Goal: Task Accomplishment & Management: Use online tool/utility

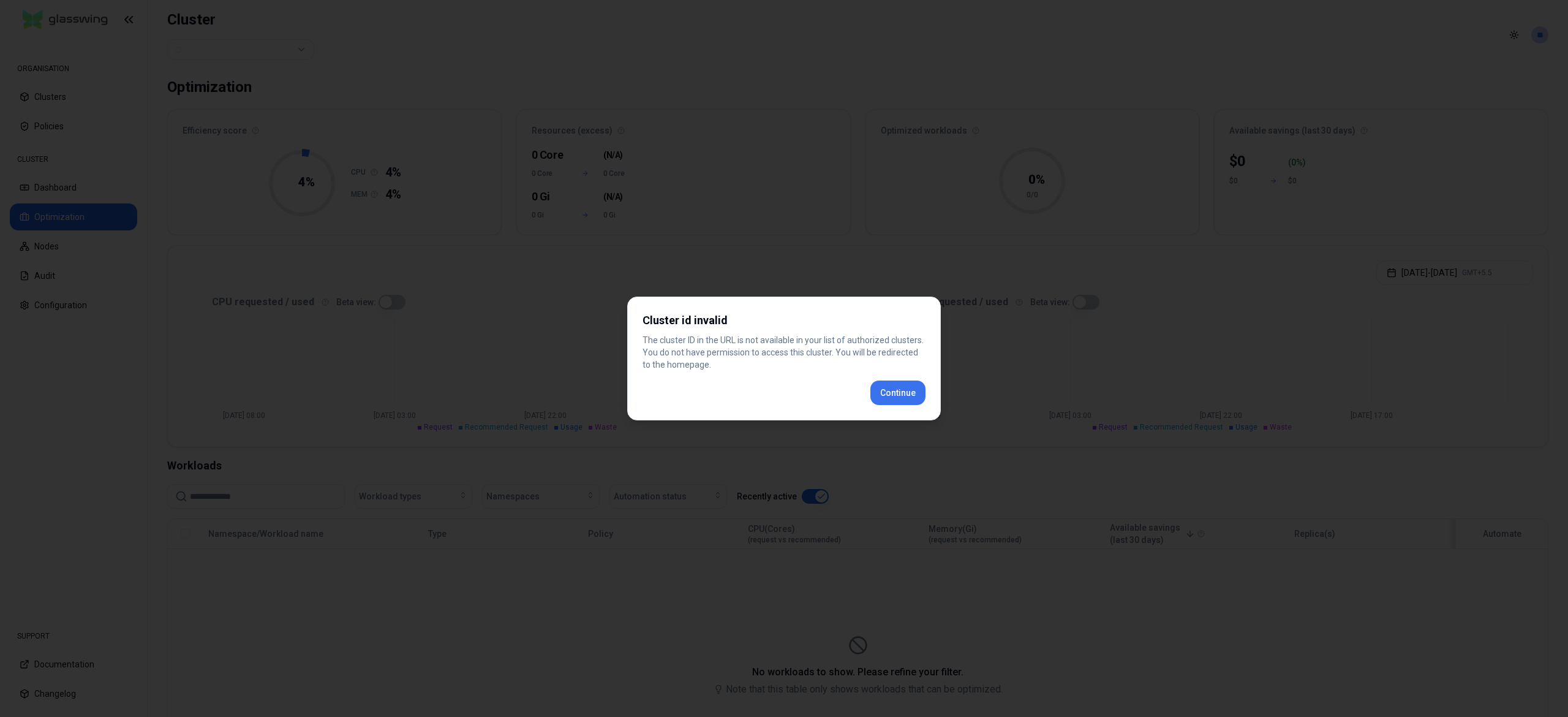
click at [913, 384] on button "Continue" at bounding box center [898, 393] width 55 height 25
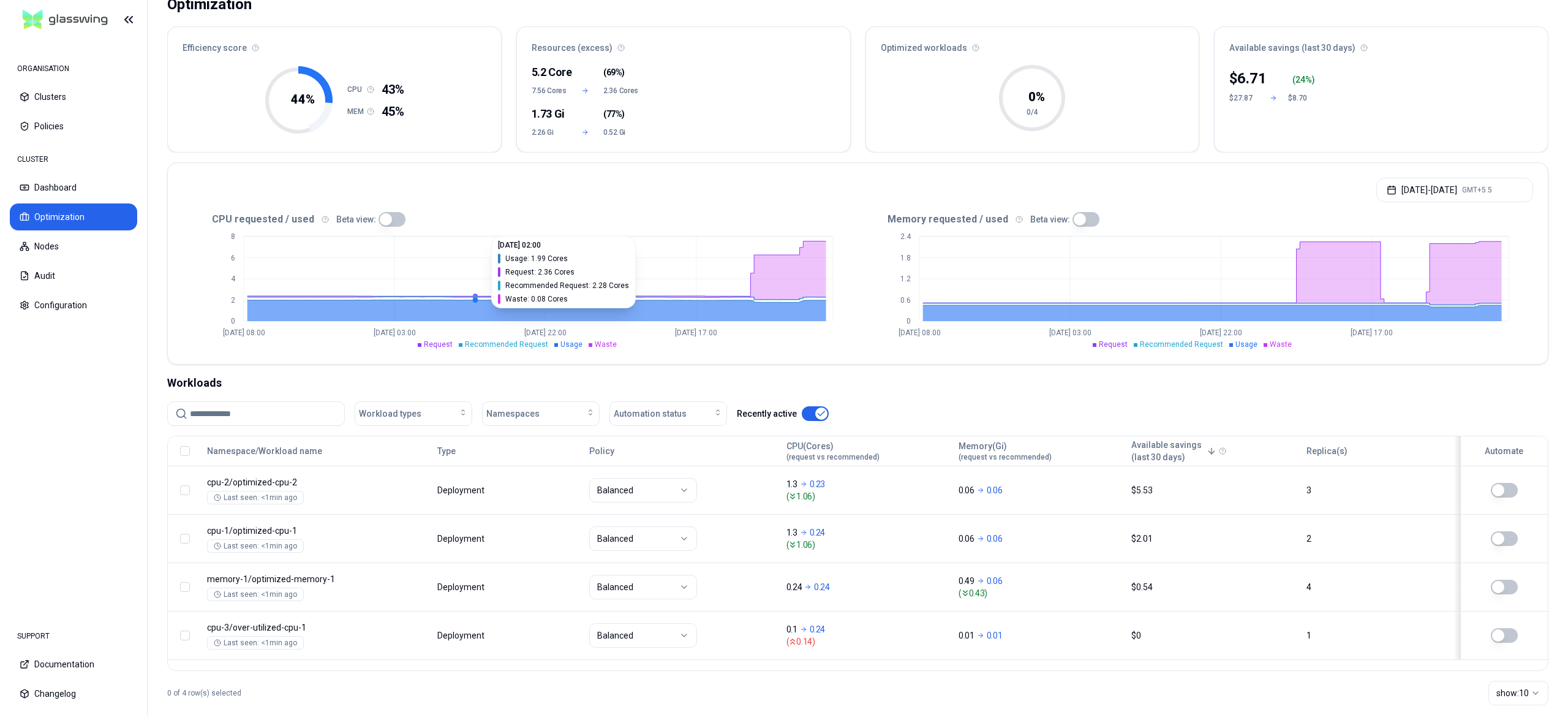
scroll to position [110, 0]
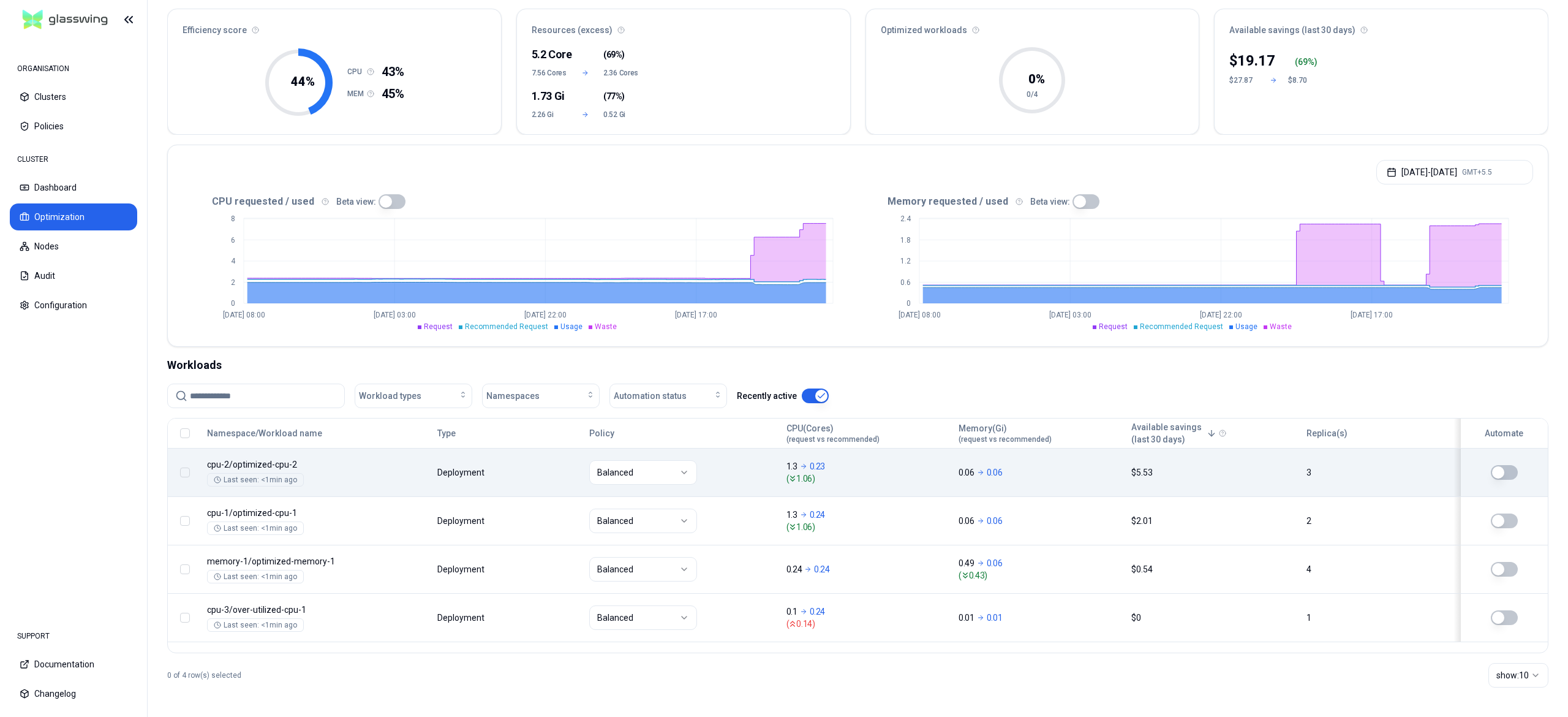
click at [1509, 467] on button "button" at bounding box center [1504, 472] width 27 height 14
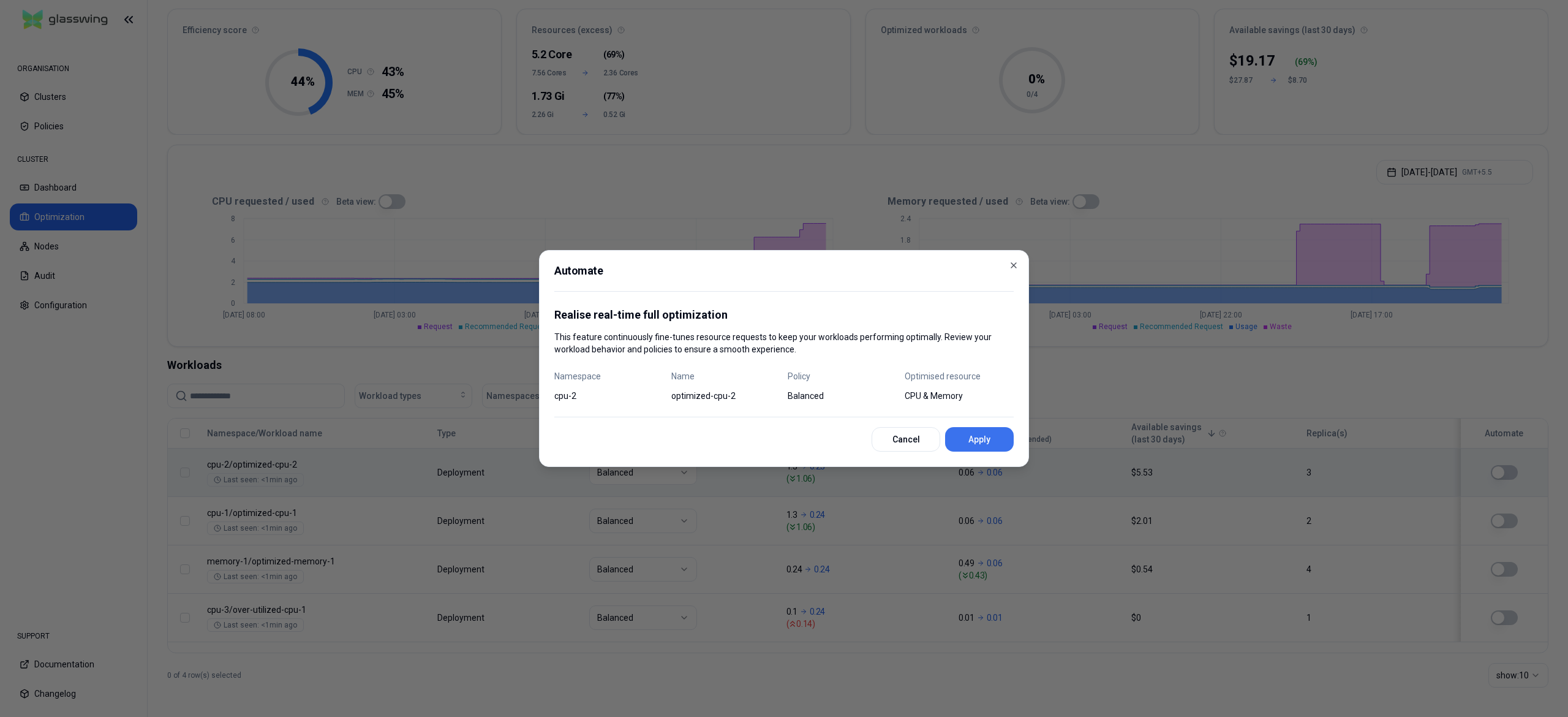
click at [1005, 436] on button "Apply" at bounding box center [979, 440] width 68 height 25
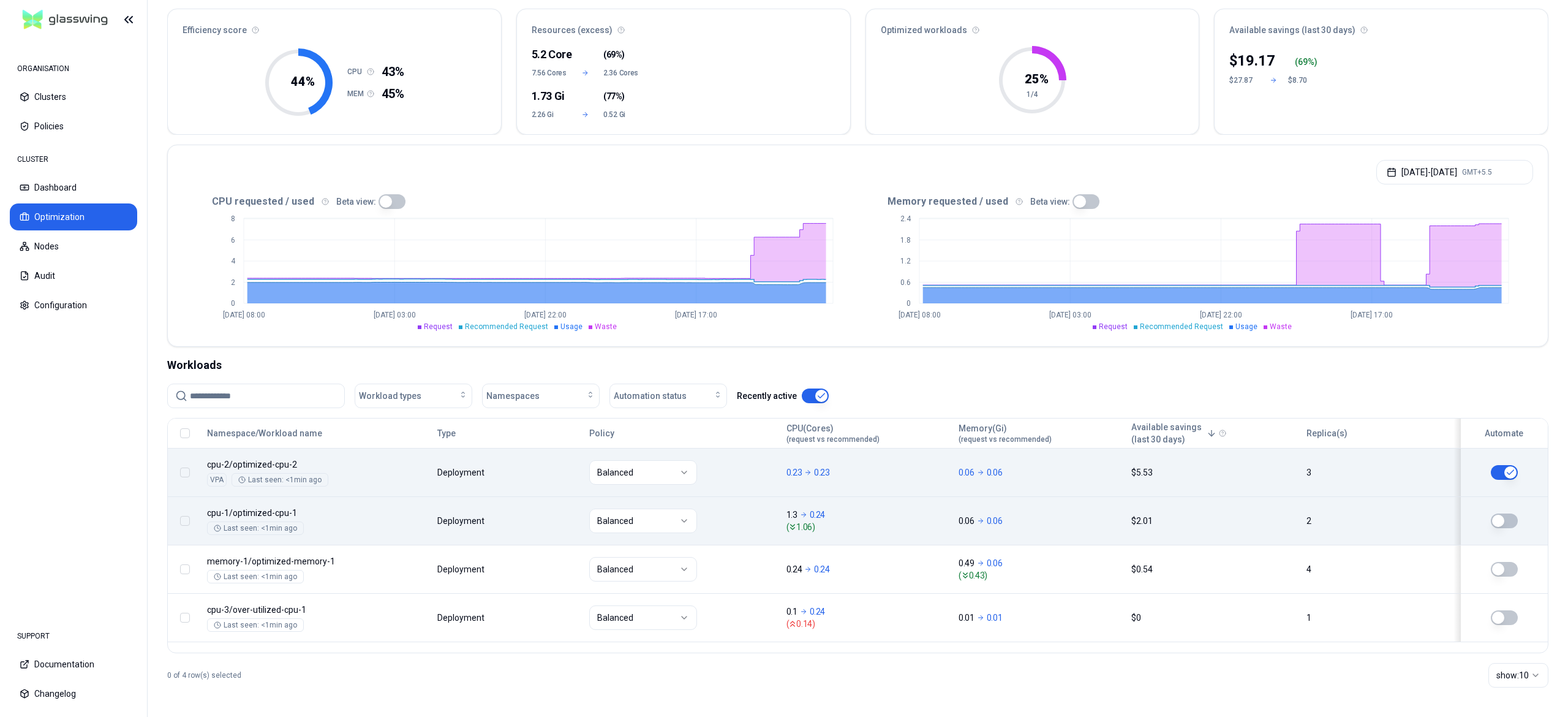
click at [1514, 514] on td at bounding box center [1501, 520] width 94 height 49
click at [1512, 520] on button "button" at bounding box center [1504, 520] width 27 height 14
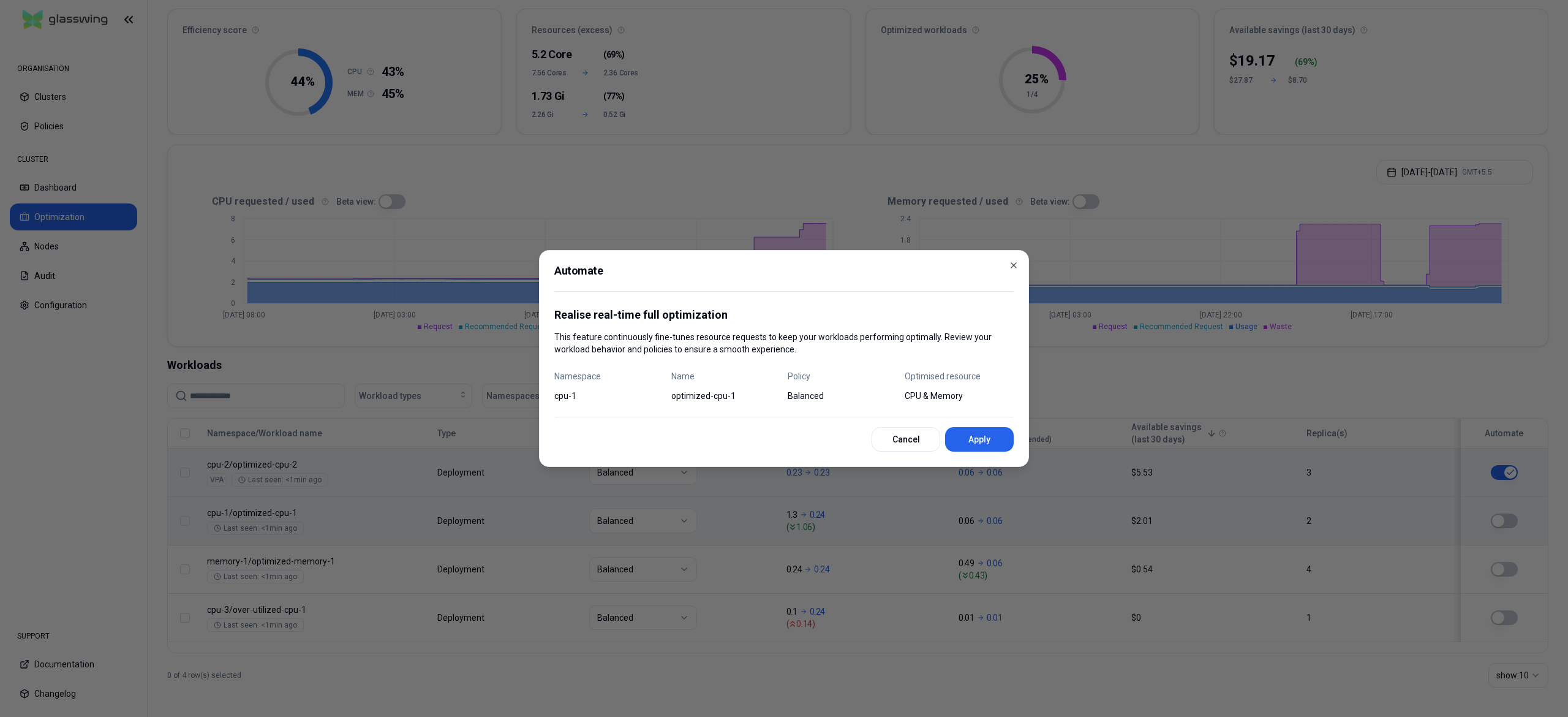
click at [985, 438] on button "Apply" at bounding box center [979, 440] width 68 height 25
